Goal: Information Seeking & Learning: Check status

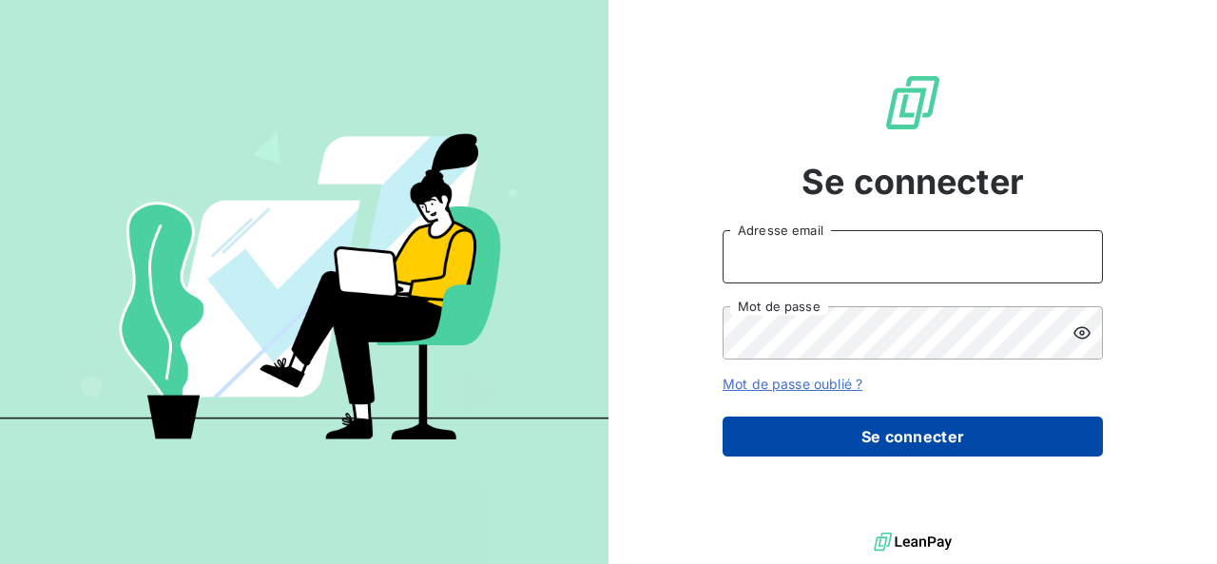
type input "[EMAIL_ADDRESS][PERSON_NAME][DOMAIN_NAME]"
click at [932, 453] on button "Se connecter" at bounding box center [913, 437] width 380 height 40
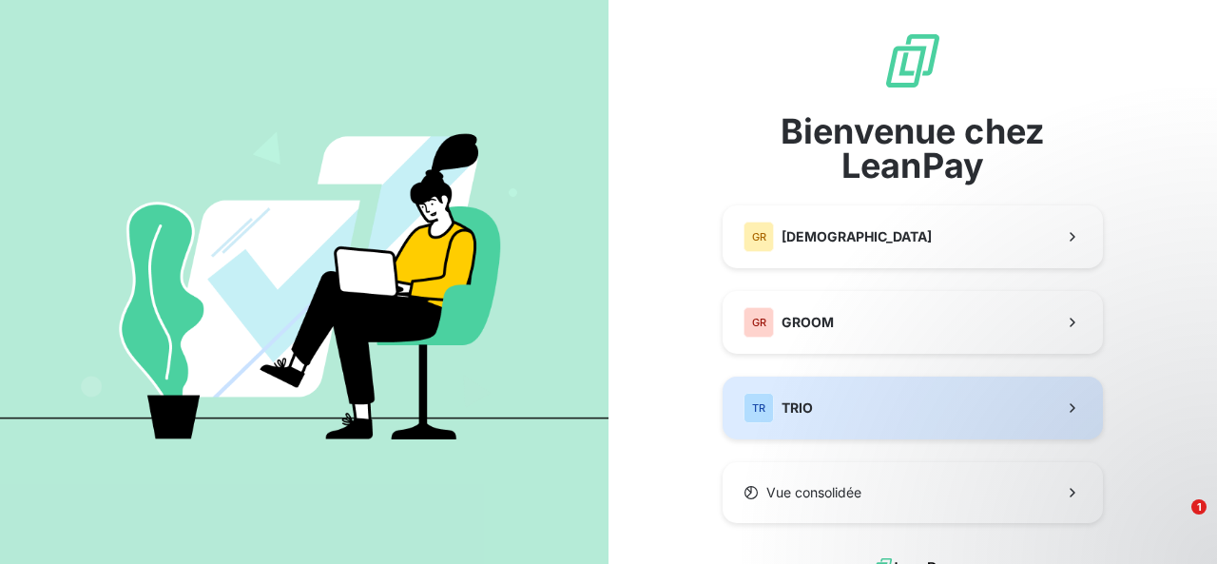
click at [752, 393] on div "TR" at bounding box center [759, 408] width 30 height 30
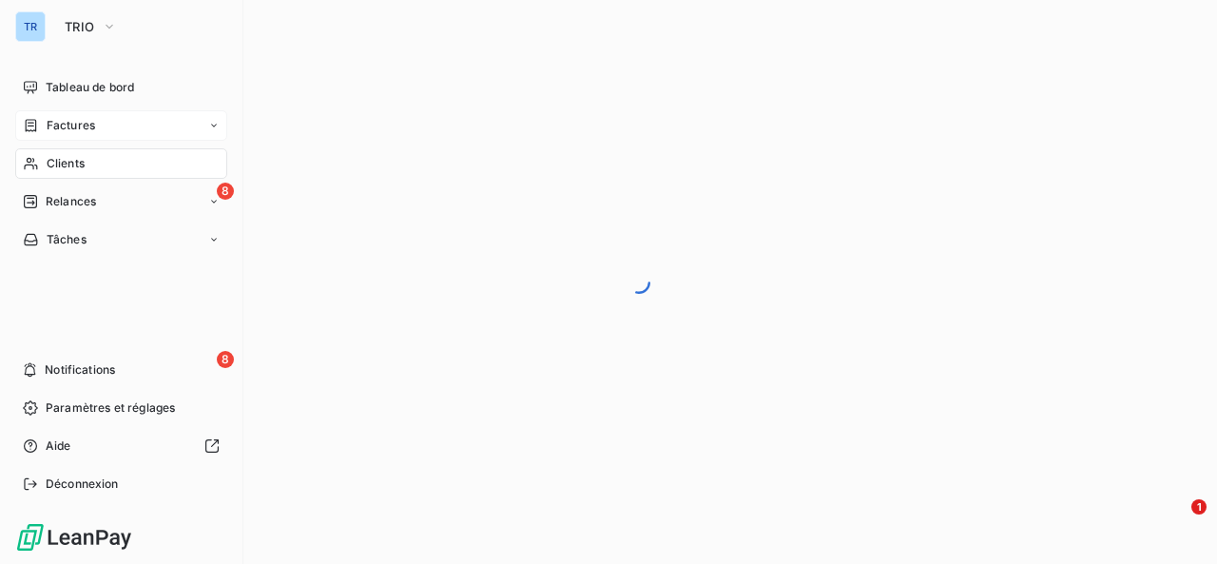
click at [54, 126] on span "Factures" at bounding box center [71, 125] width 49 height 17
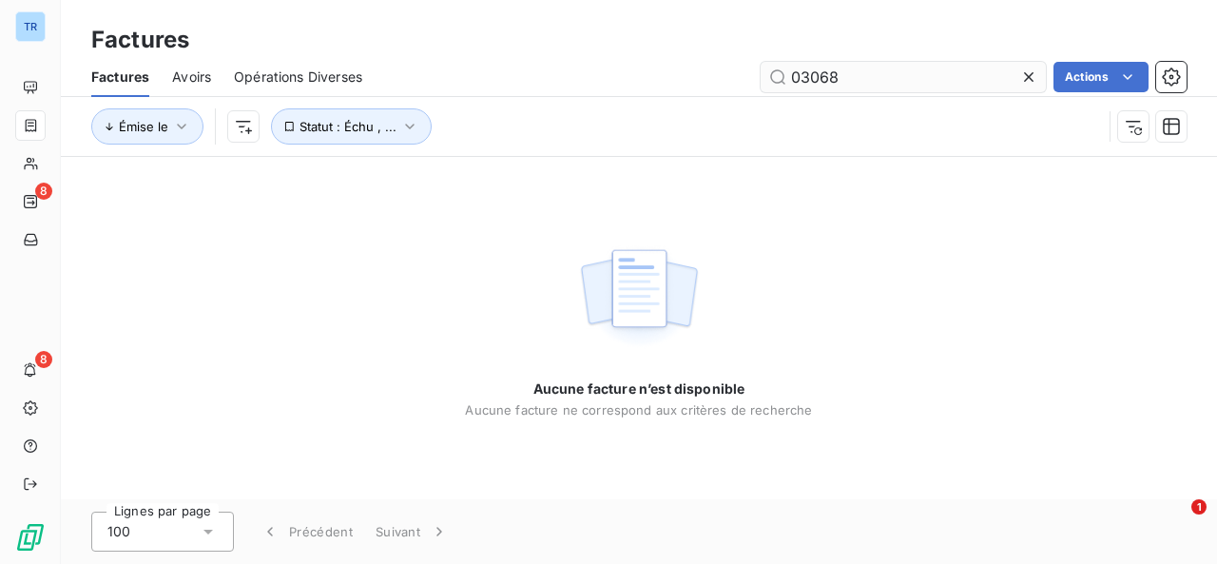
click at [911, 73] on input "03068" at bounding box center [903, 77] width 285 height 30
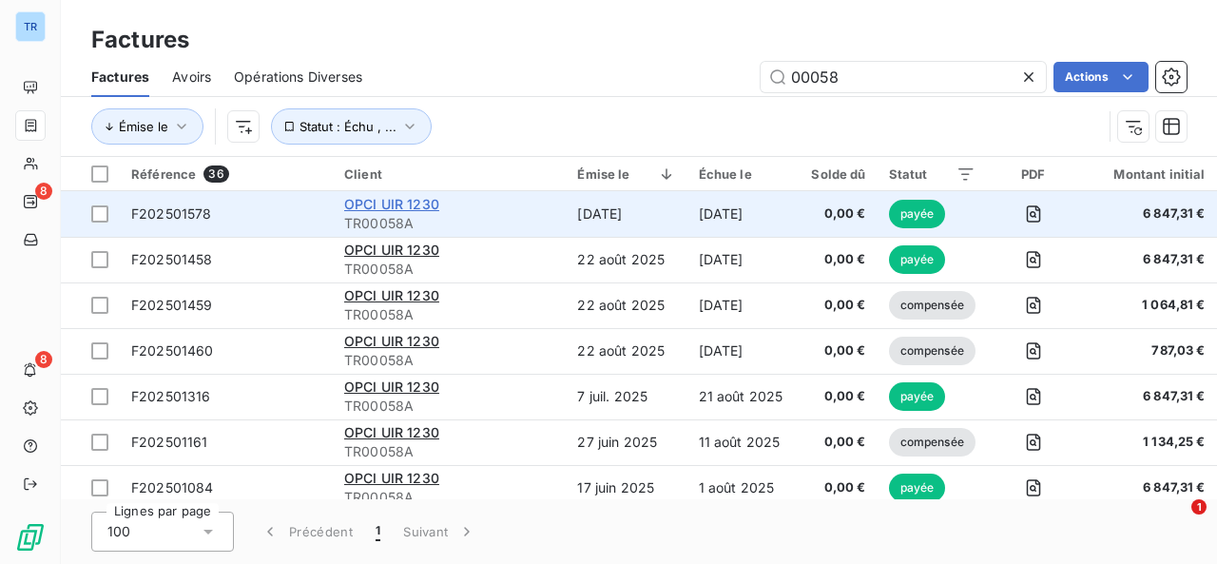
type input "00058"
click at [374, 203] on span "OPCI UIR 1230" at bounding box center [391, 204] width 95 height 16
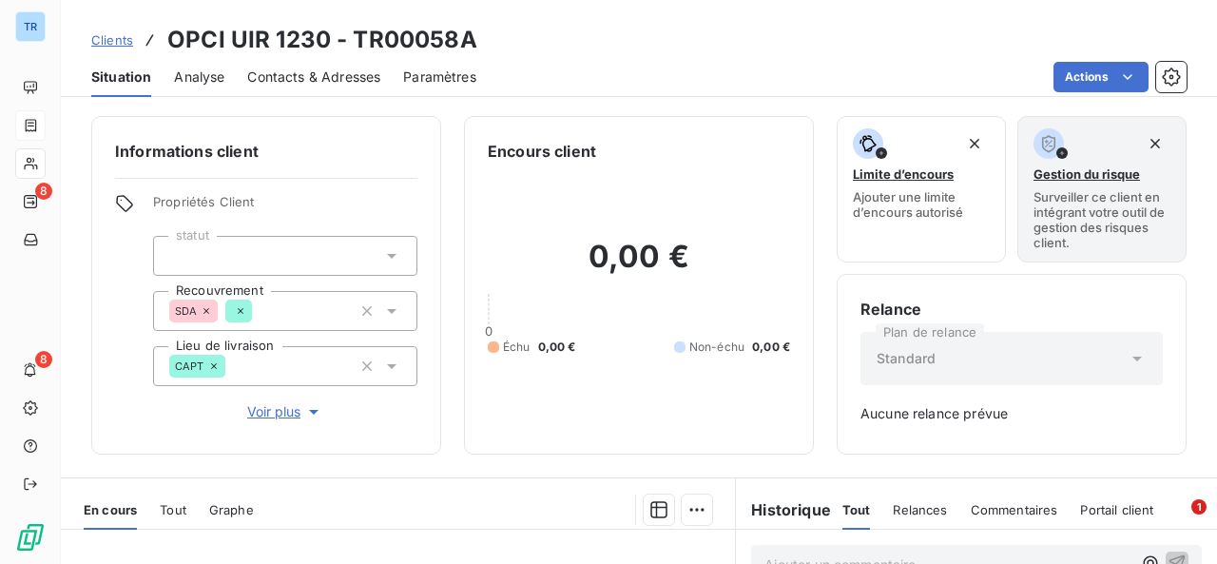
scroll to position [265, 0]
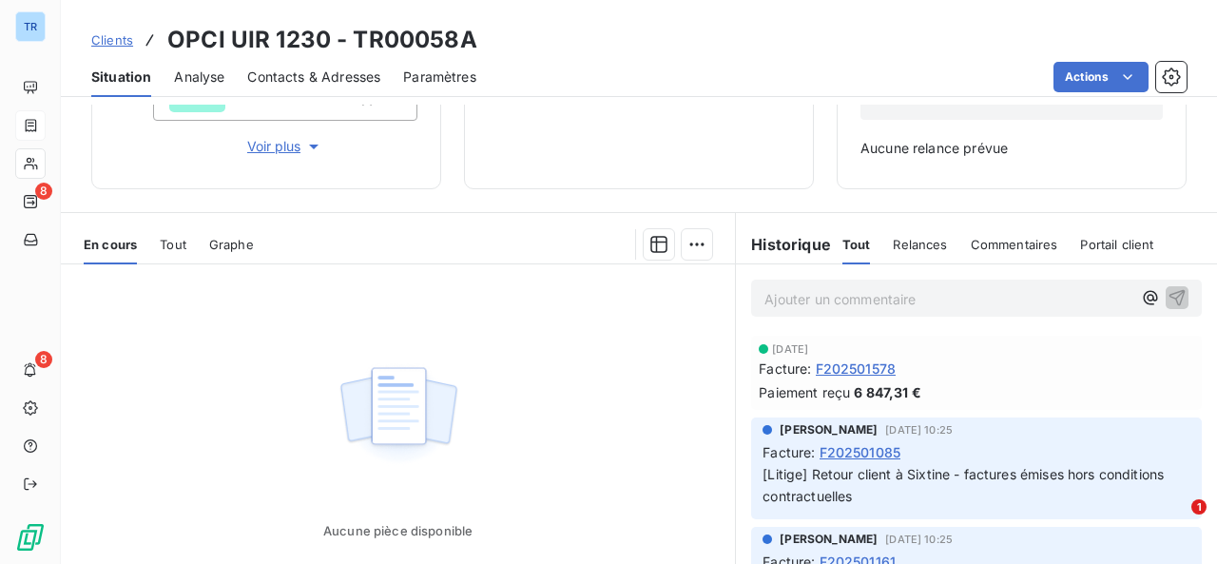
click at [164, 248] on span "Tout" at bounding box center [173, 244] width 27 height 15
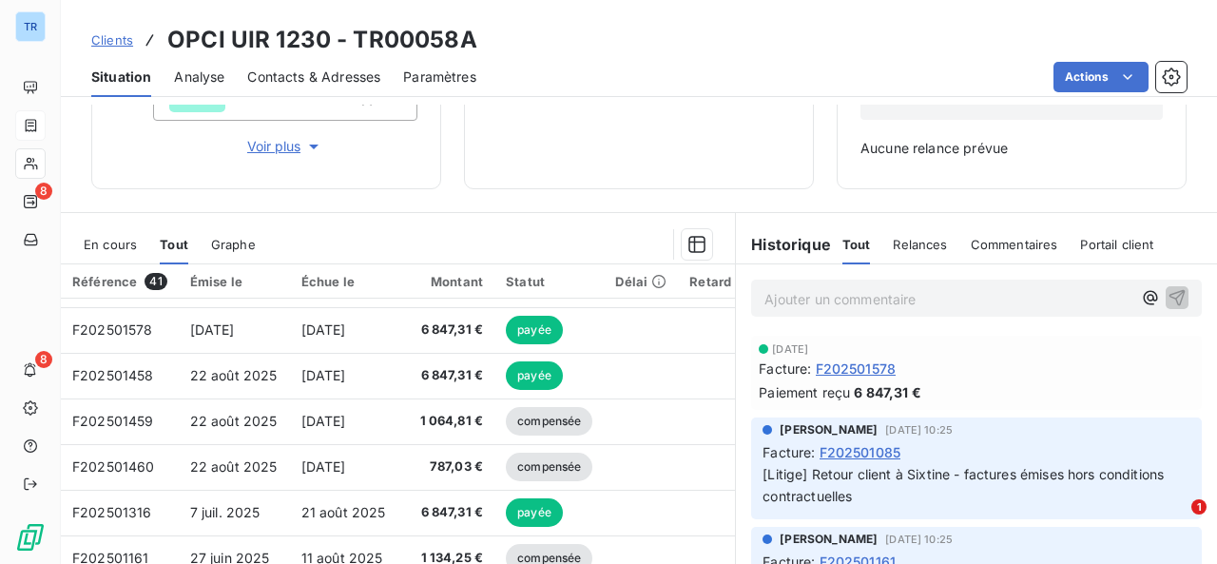
scroll to position [175, 0]
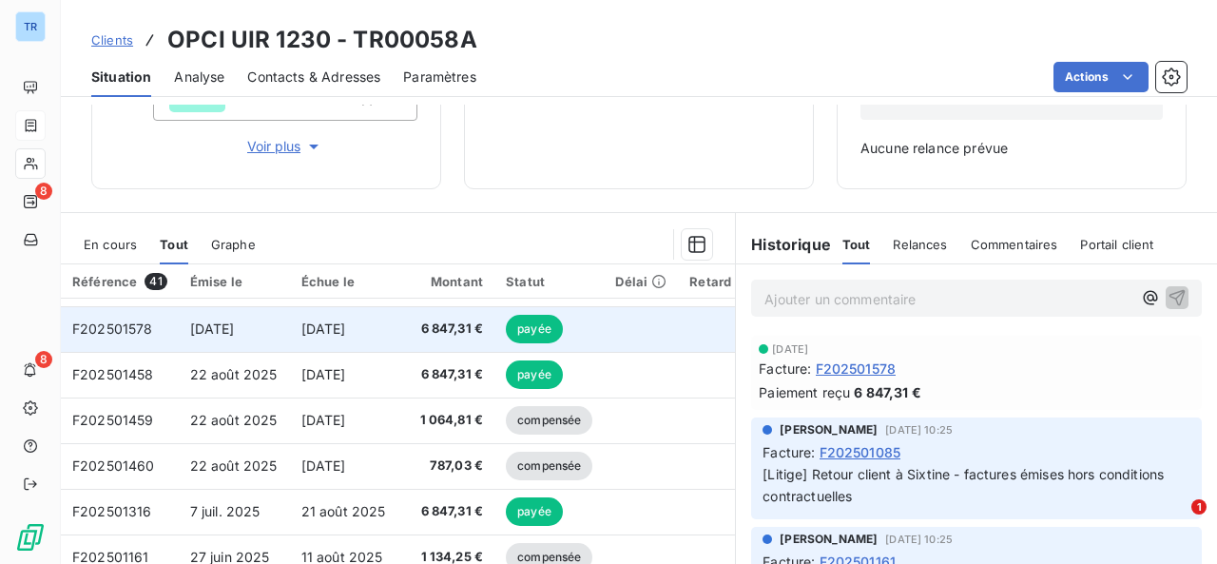
click at [321, 330] on span "[DATE]" at bounding box center [324, 329] width 45 height 16
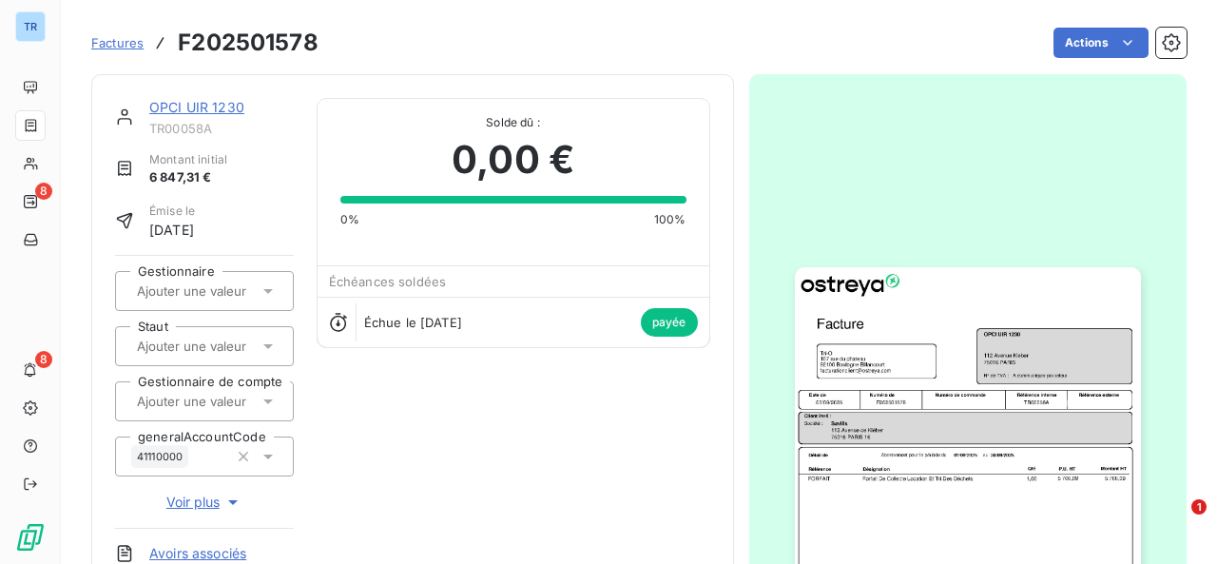
click at [992, 383] on img "button" at bounding box center [968, 511] width 346 height 489
